Goal: Task Accomplishment & Management: Use online tool/utility

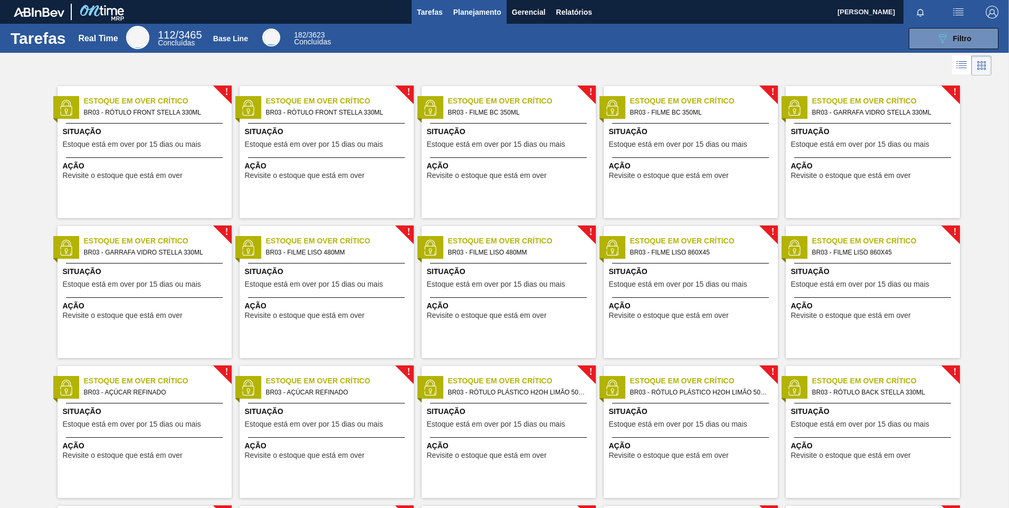
click at [477, 12] on span "Planejamento" at bounding box center [477, 12] width 48 height 13
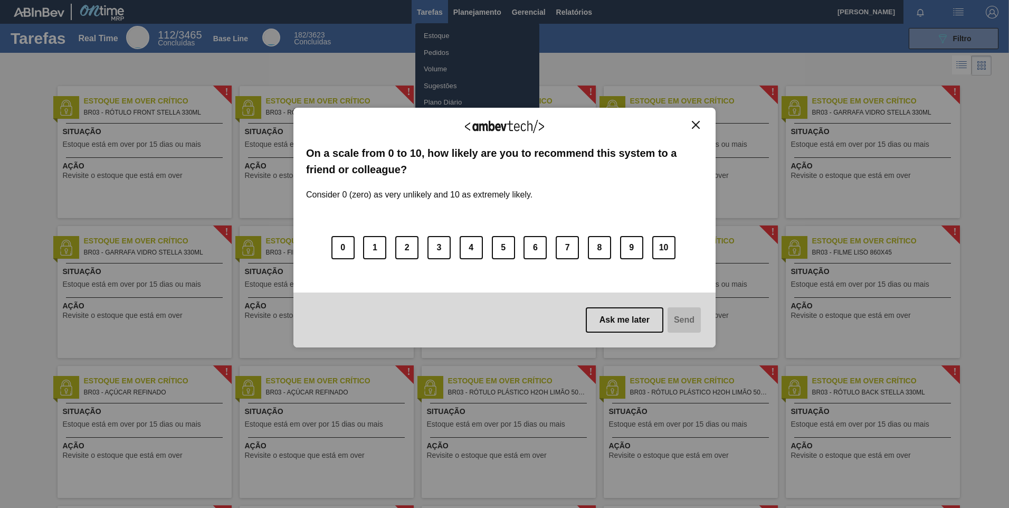
click at [451, 47] on div "We appreciate your feedback! On a scale from 0 to 10, how likely are you to rec…" at bounding box center [504, 227] width 422 height 478
click at [695, 125] on img "Close" at bounding box center [696, 125] width 8 height 8
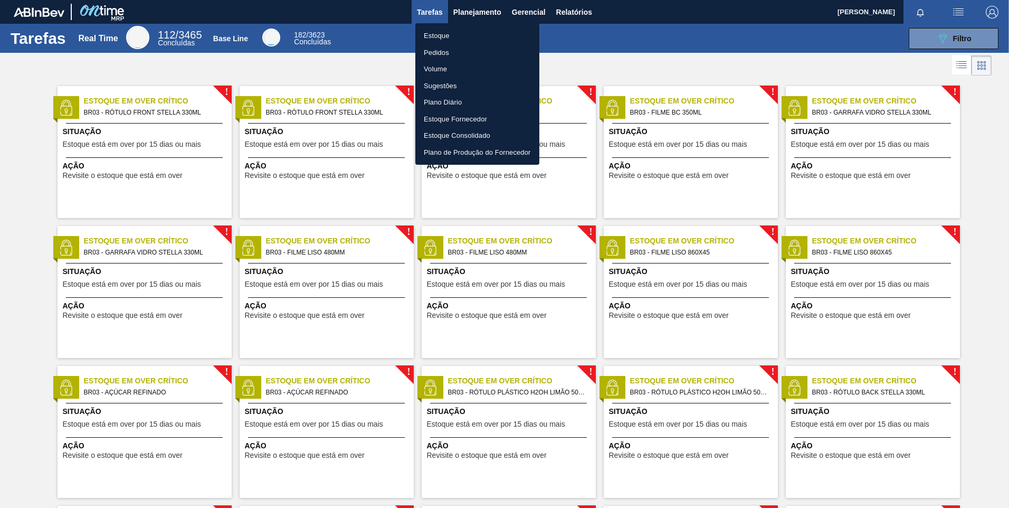
click at [450, 50] on li "Pedidos" at bounding box center [477, 52] width 124 height 17
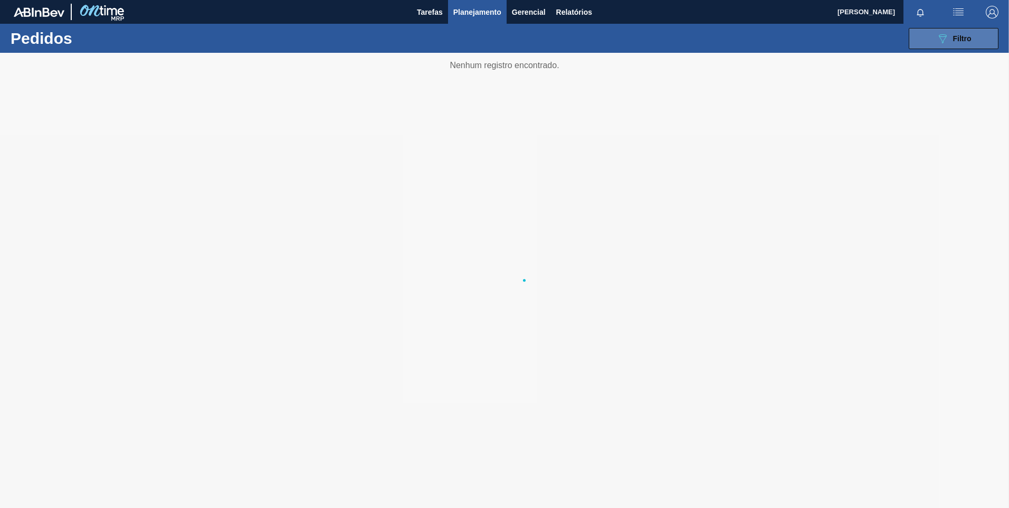
click at [938, 37] on icon "089F7B8B-B2A5-4AFE-B5C0-19BA573D28AC" at bounding box center [942, 38] width 13 height 13
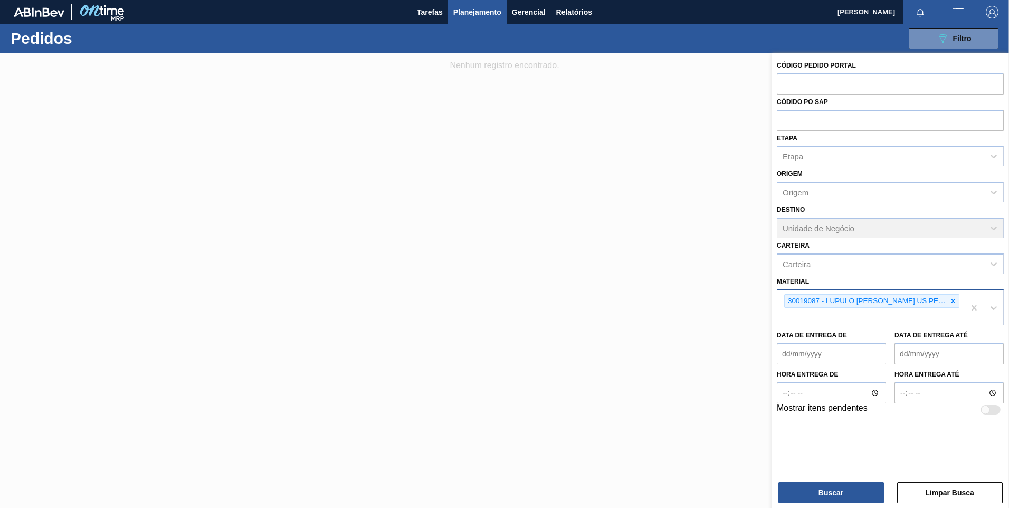
click at [954, 303] on icon at bounding box center [952, 300] width 7 height 7
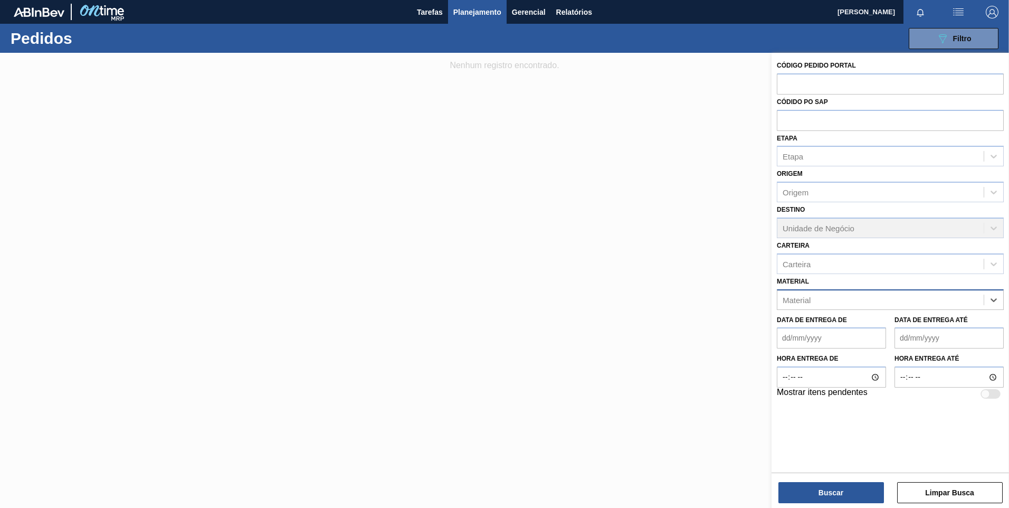
click at [934, 300] on div "Material" at bounding box center [880, 299] width 206 height 15
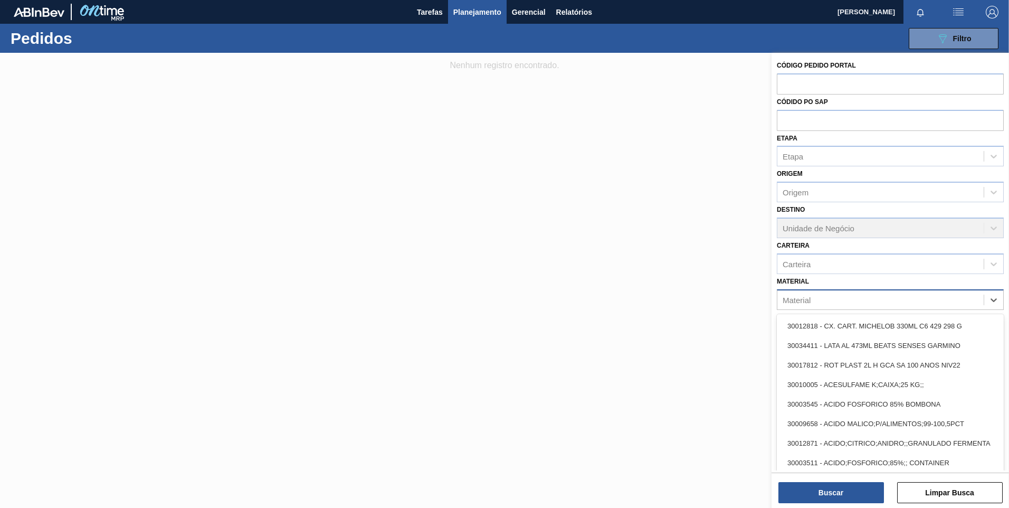
paste input "20008983"
type input "20008983"
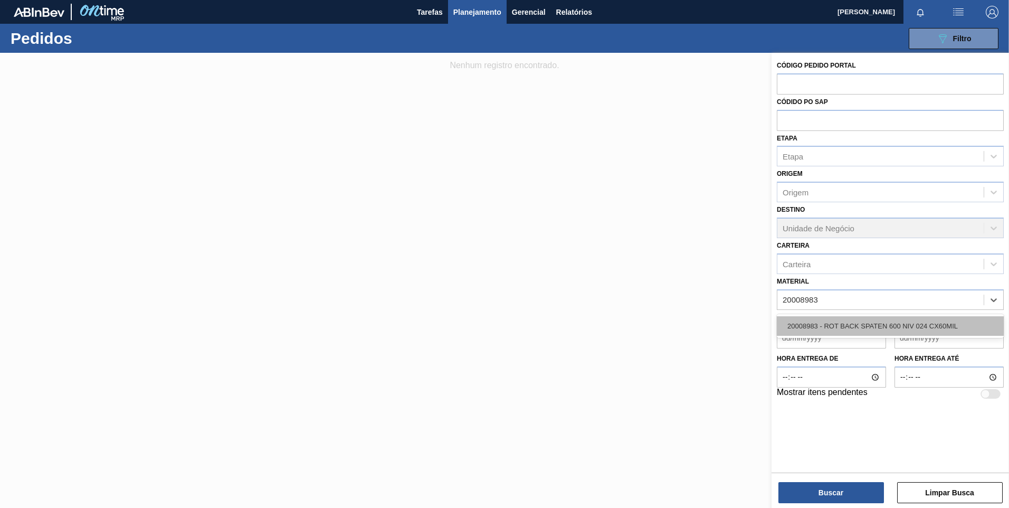
click at [872, 333] on div "20008983 - ROT BACK SPATEN 600 NIV 024 CX60MIL" at bounding box center [890, 326] width 227 height 20
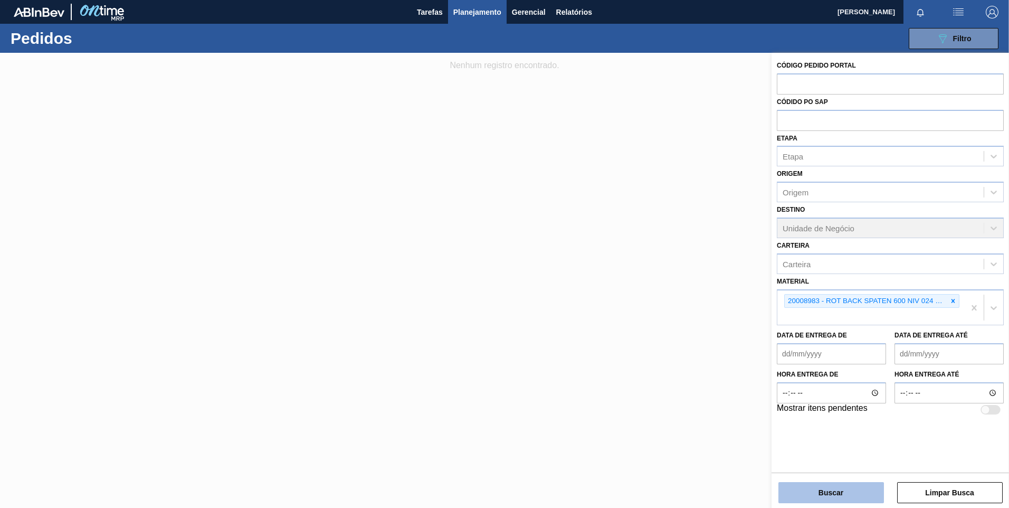
click at [857, 491] on button "Buscar" at bounding box center [831, 492] width 106 height 21
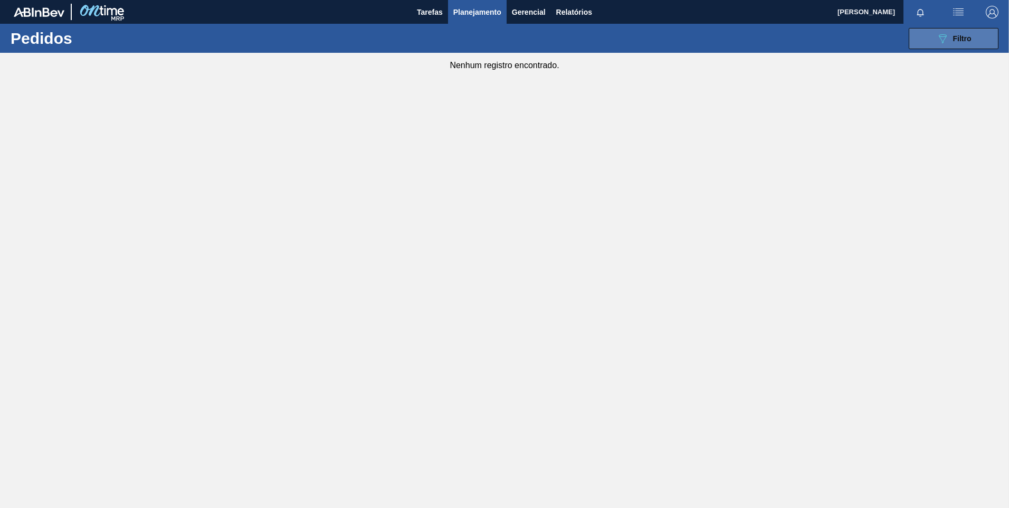
click at [940, 46] on button "089F7B8B-B2A5-4AFE-B5C0-19BA573D28AC Filtro" at bounding box center [954, 38] width 90 height 21
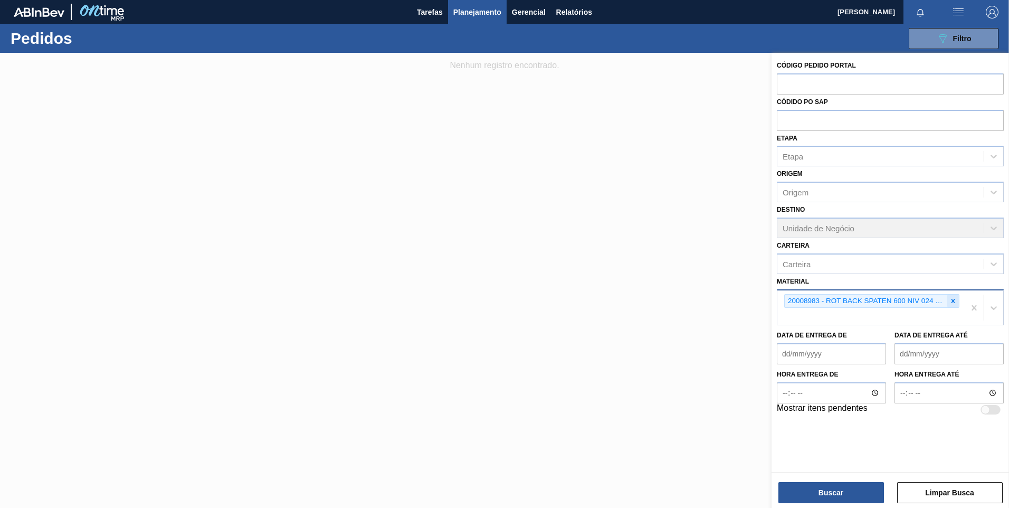
click at [957, 300] on div at bounding box center [953, 300] width 12 height 13
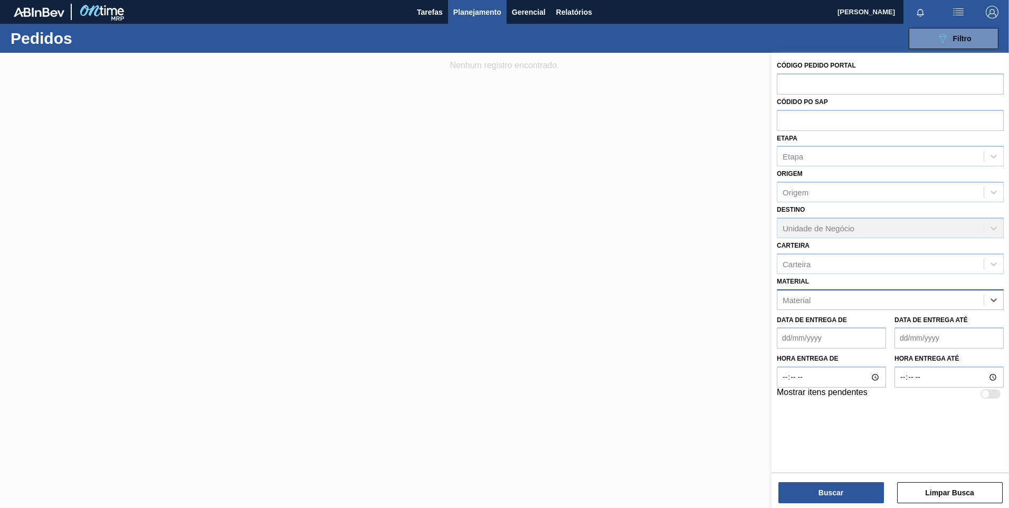
click at [951, 300] on div "Material" at bounding box center [880, 299] width 206 height 15
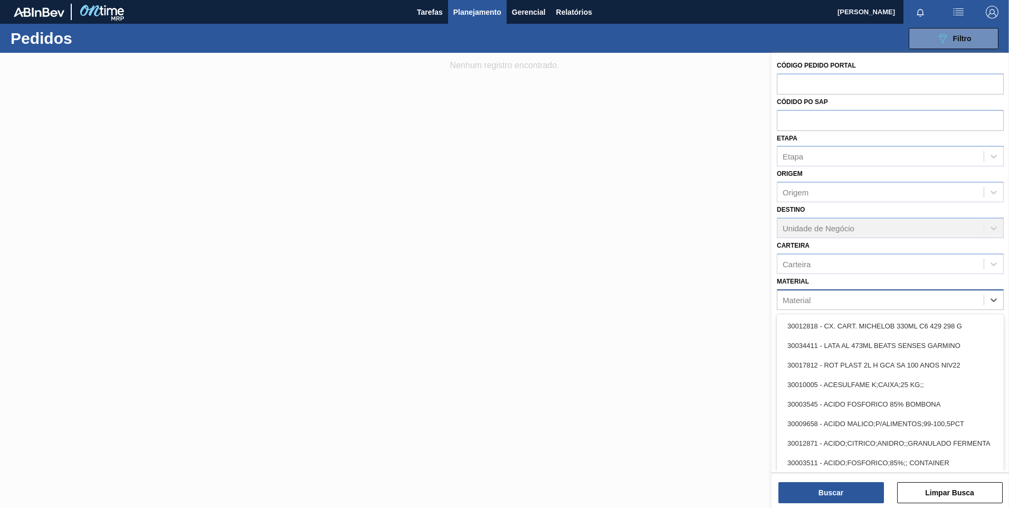
paste input "20005529"
type input "20005529"
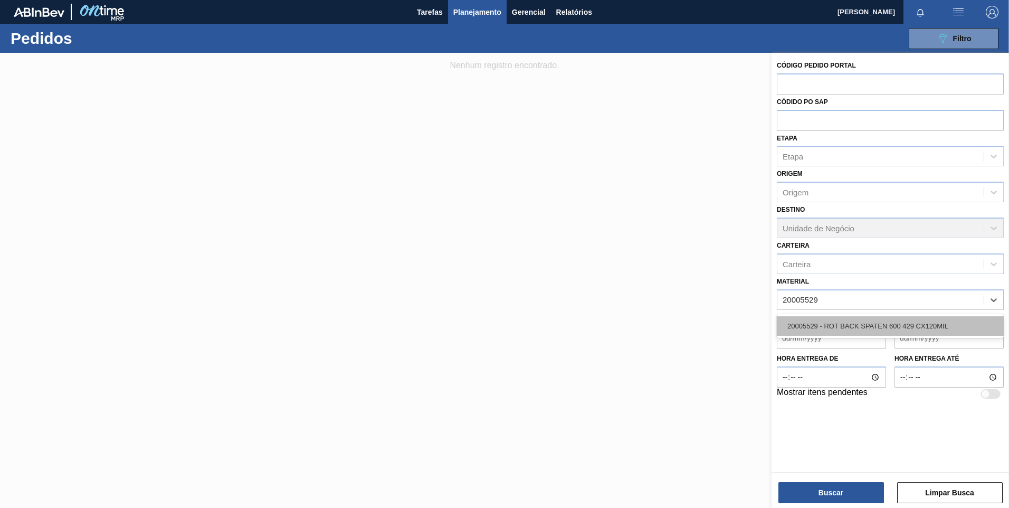
click at [901, 327] on div "20005529 - ROT BACK SPATEN 600 429 CX120MIL" at bounding box center [890, 326] width 227 height 20
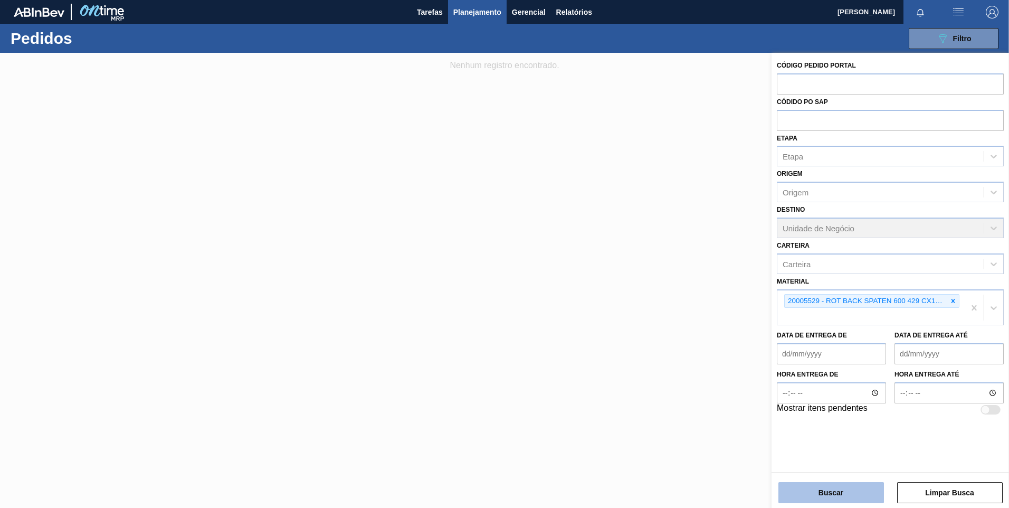
click at [829, 490] on button "Buscar" at bounding box center [831, 492] width 106 height 21
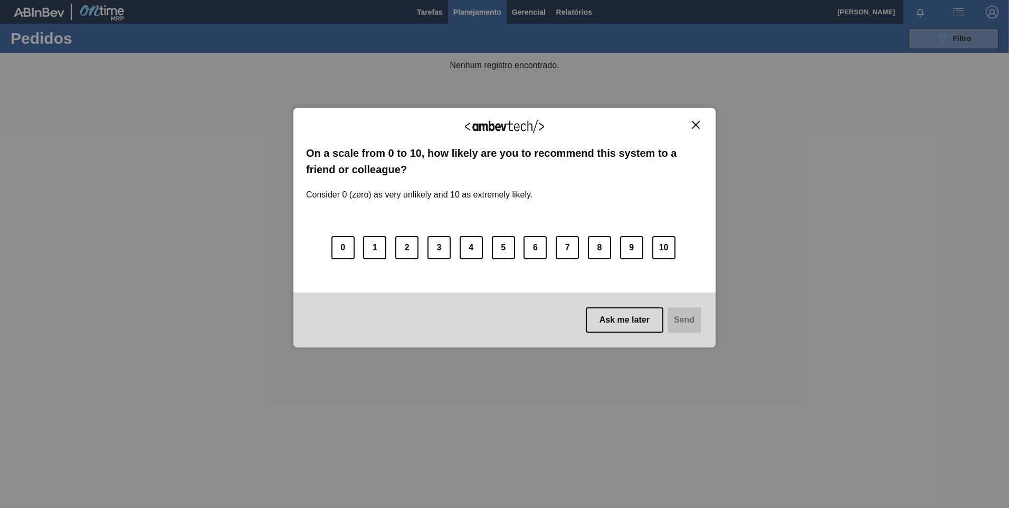
click at [694, 124] on img "Close" at bounding box center [696, 125] width 8 height 8
